Goal: Book appointment/travel/reservation

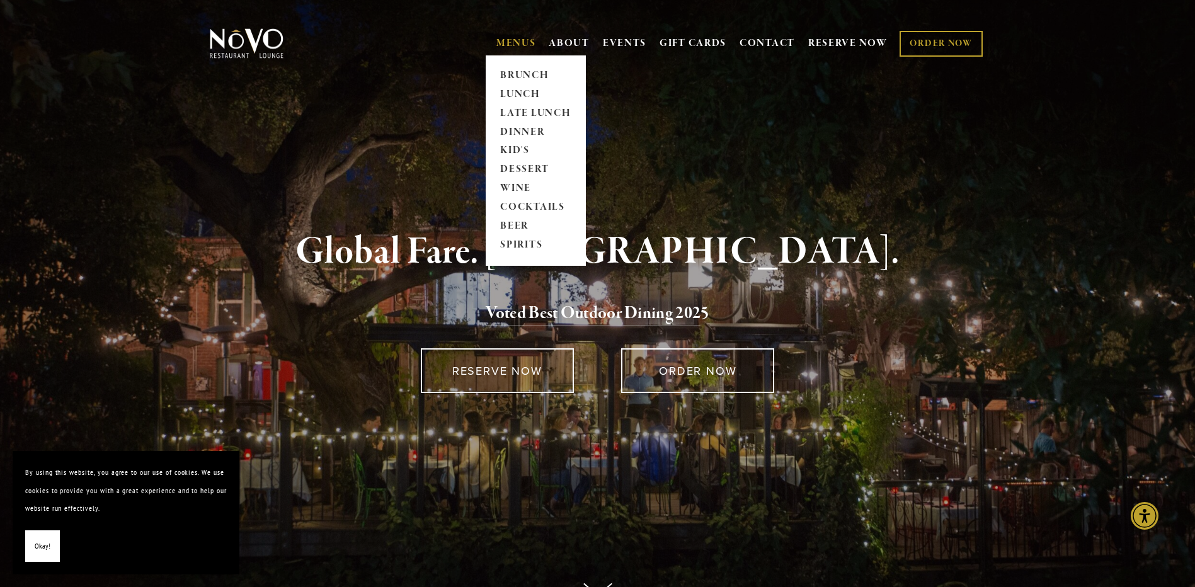
click at [512, 39] on link "MENUS" at bounding box center [516, 43] width 40 height 13
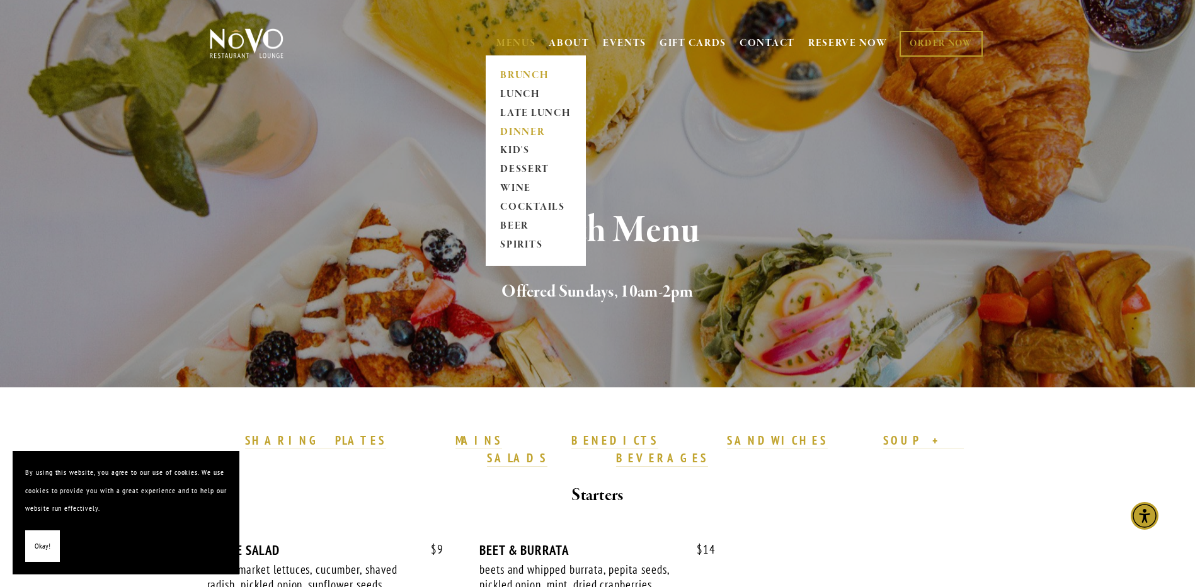
click at [510, 132] on link "DINNER" at bounding box center [535, 132] width 79 height 19
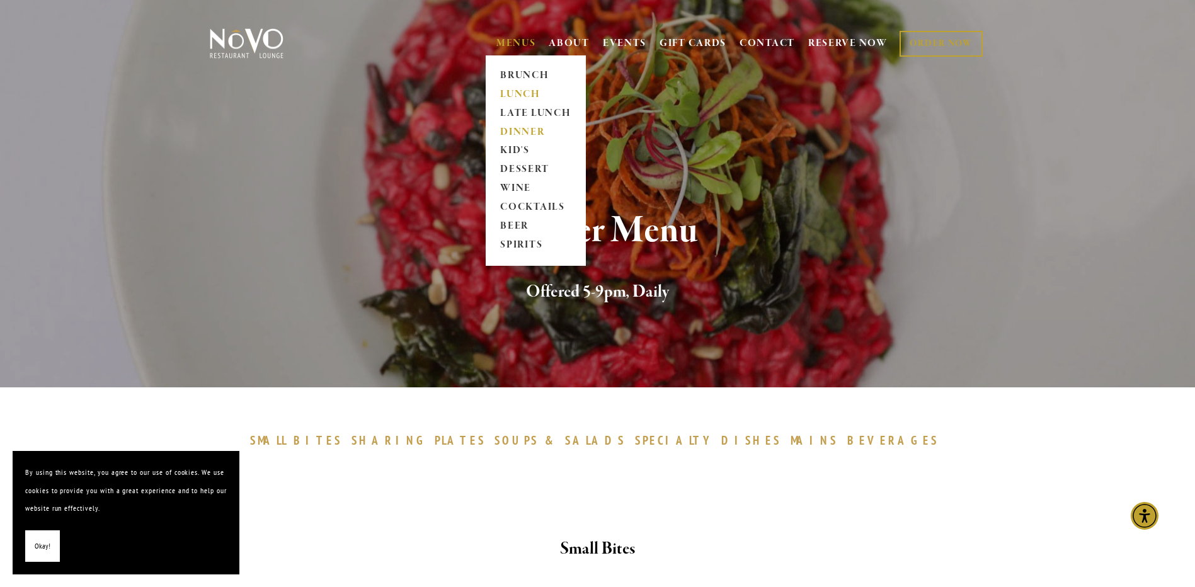
click at [515, 91] on link "LUNCH" at bounding box center [535, 94] width 79 height 19
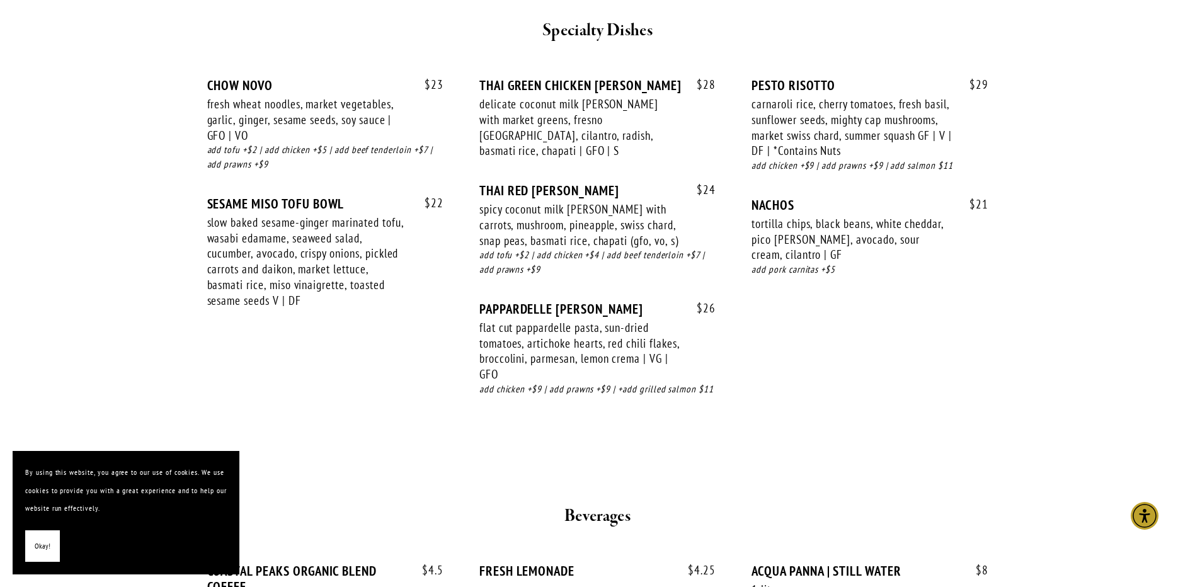
scroll to position [2220, 0]
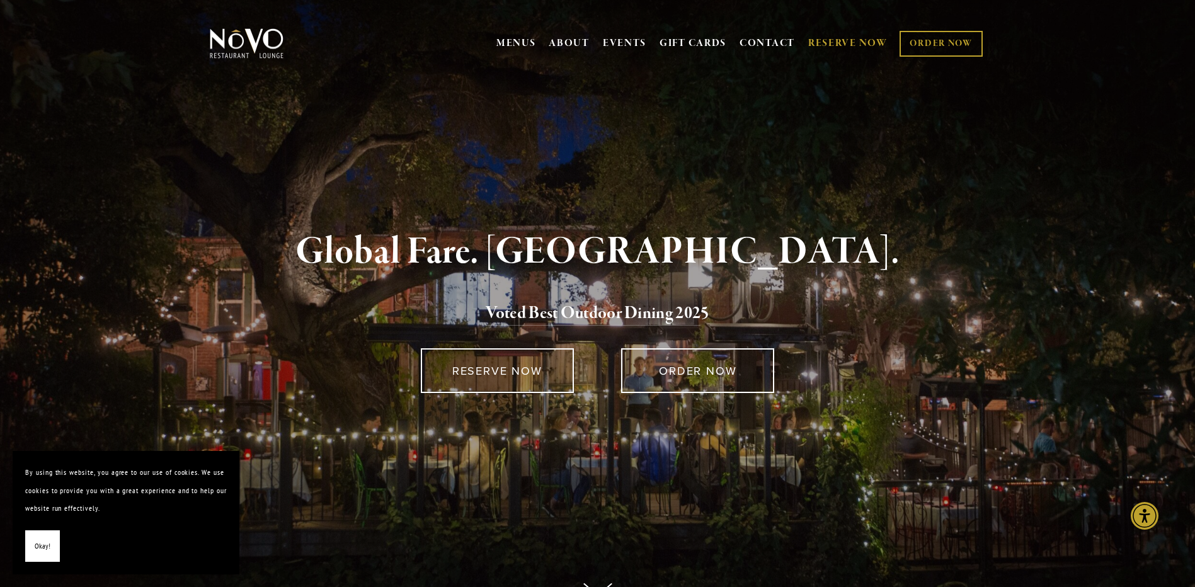
click at [846, 43] on link "RESERVE NOW" at bounding box center [847, 43] width 79 height 24
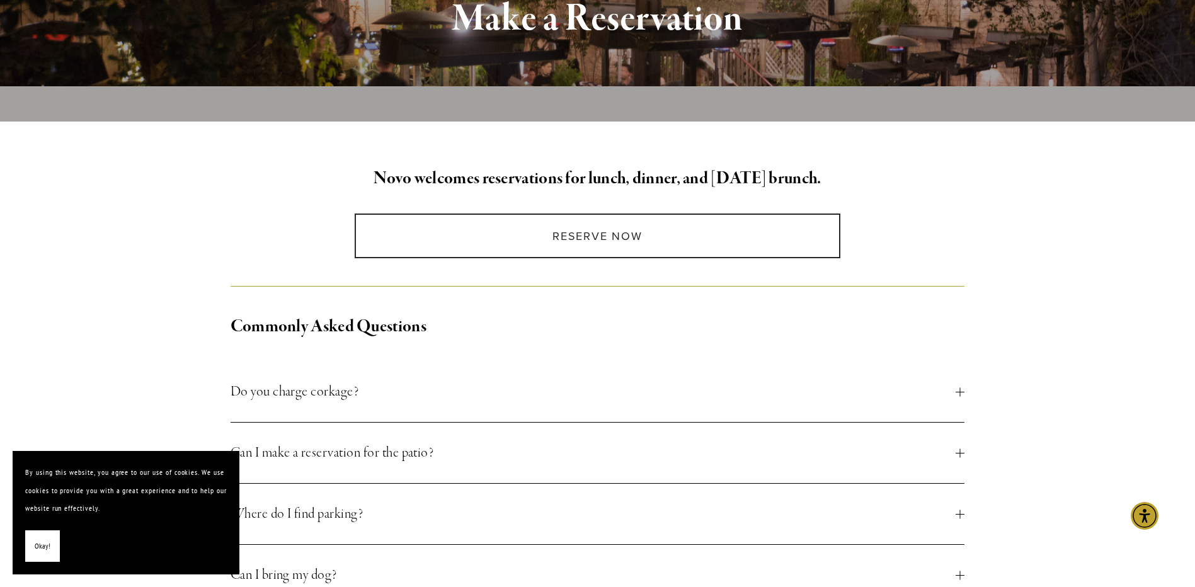
scroll to position [252, 0]
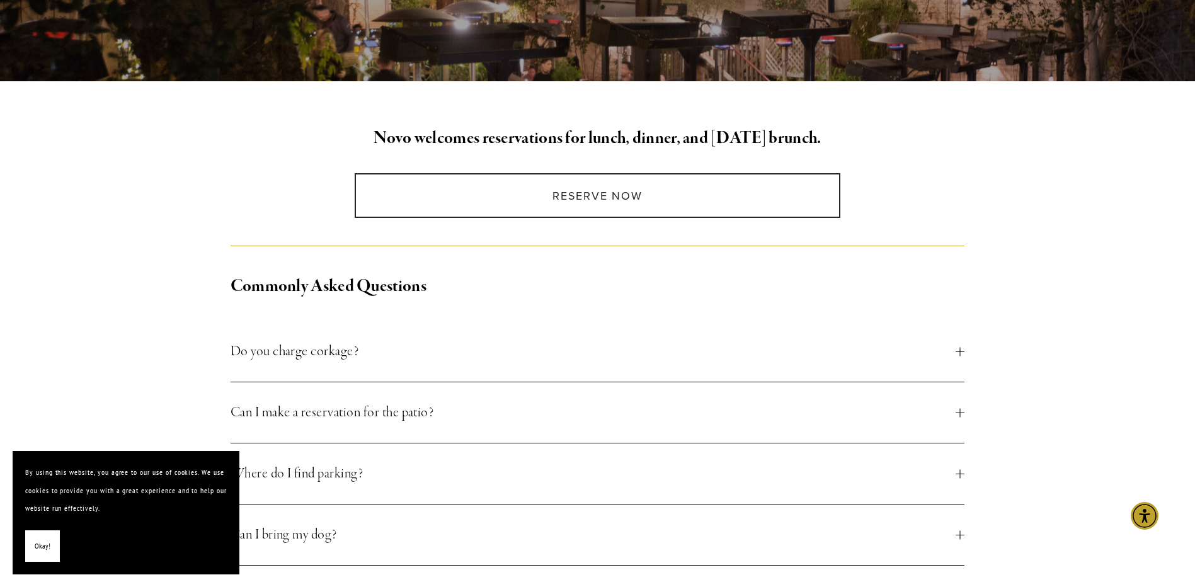
click at [819, 423] on span "Can I make a reservation for the patio?" at bounding box center [593, 412] width 726 height 23
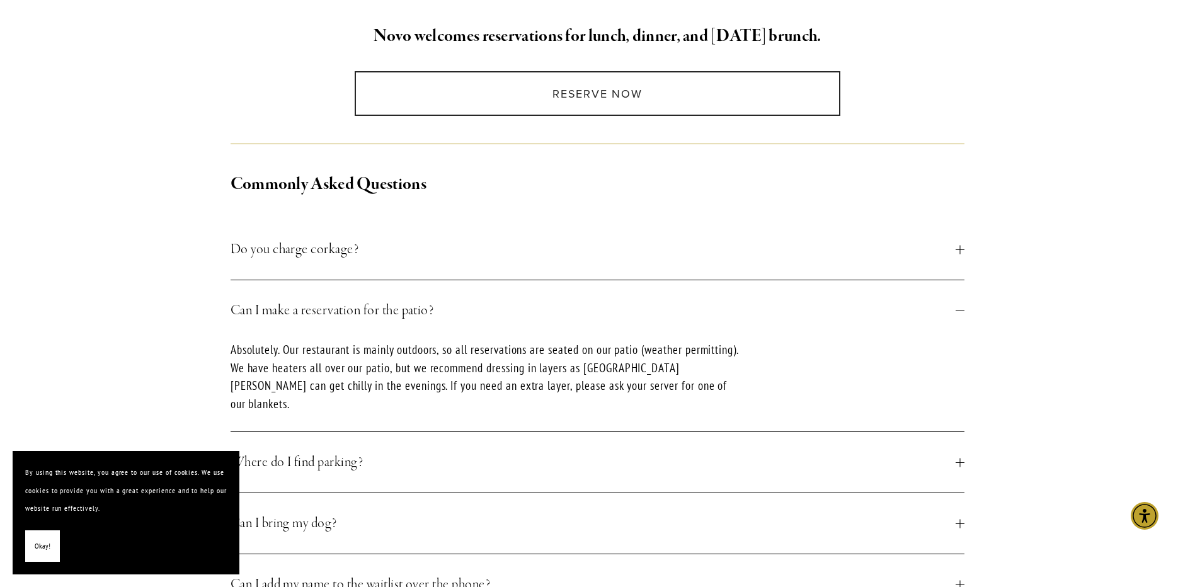
scroll to position [362, 0]
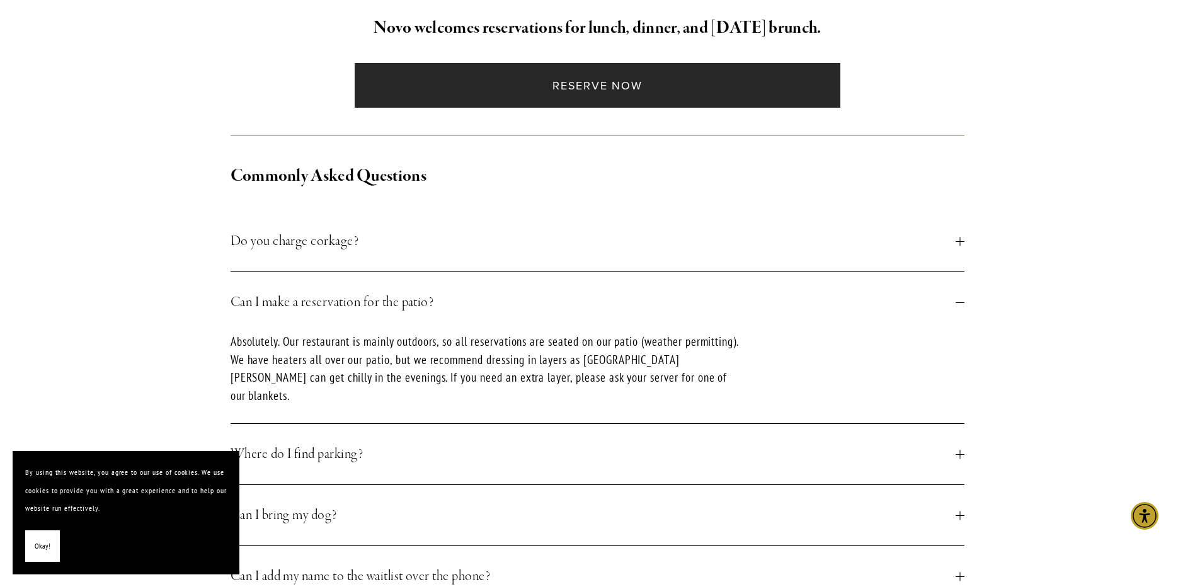
click at [572, 94] on link "Reserve Now" at bounding box center [598, 85] width 486 height 45
